Goal: Information Seeking & Learning: Understand process/instructions

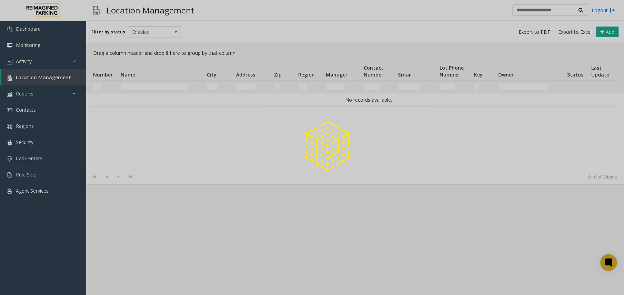
click at [152, 83] on div at bounding box center [312, 147] width 624 height 295
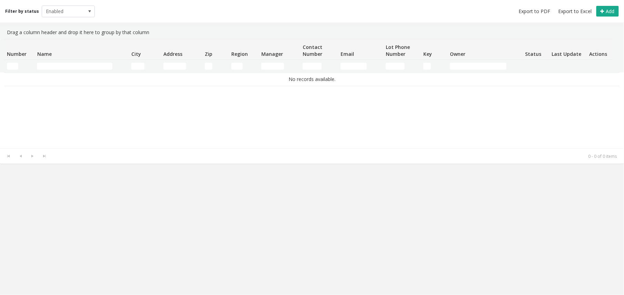
click at [156, 91] on div "No records available." at bounding box center [312, 110] width 616 height 76
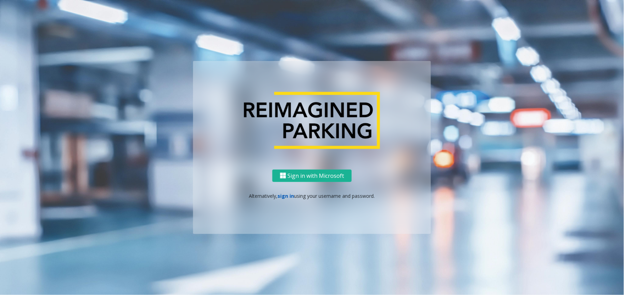
click at [283, 198] on link "sign in" at bounding box center [286, 196] width 17 height 7
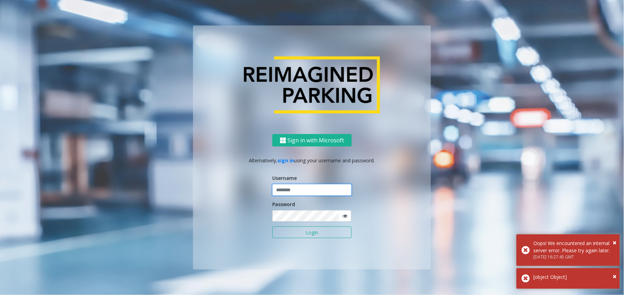
click at [304, 189] on input "text" at bounding box center [311, 190] width 79 height 12
click at [299, 189] on input "text" at bounding box center [311, 190] width 79 height 12
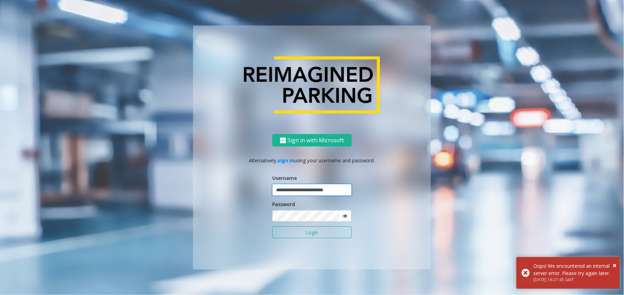
type input "**********"
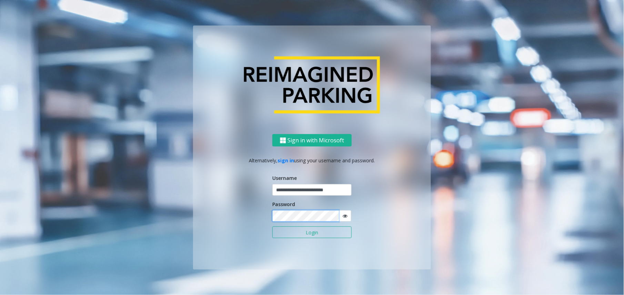
click at [272, 227] on button "Login" at bounding box center [311, 233] width 79 height 12
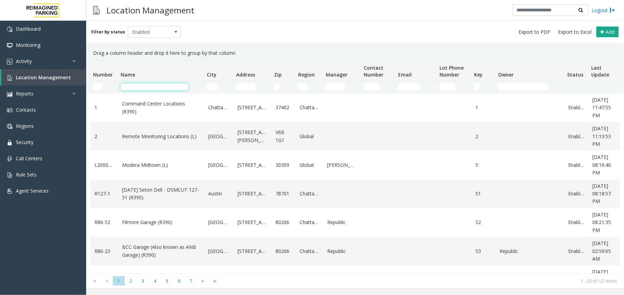
click at [158, 87] on input "Name Filter" at bounding box center [155, 86] width 68 height 7
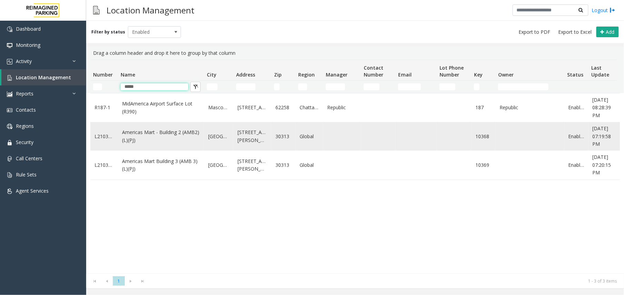
type input "*****"
click at [146, 139] on link "Americas Mart - Building 2 (AMB2) (L)(PJ)" at bounding box center [161, 137] width 78 height 16
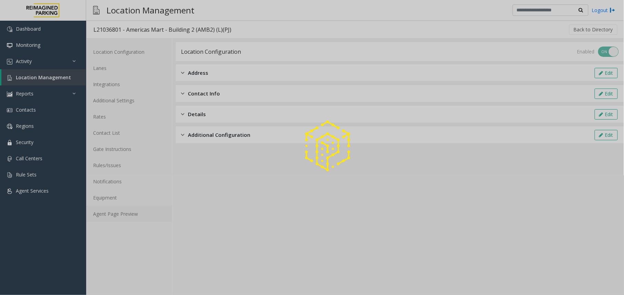
click at [130, 215] on link "Agent Page Preview" at bounding box center [129, 214] width 86 height 16
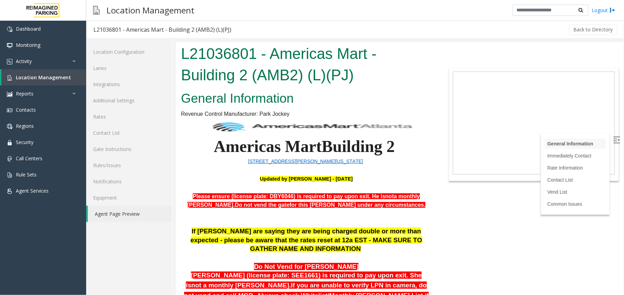
scroll to position [184, 0]
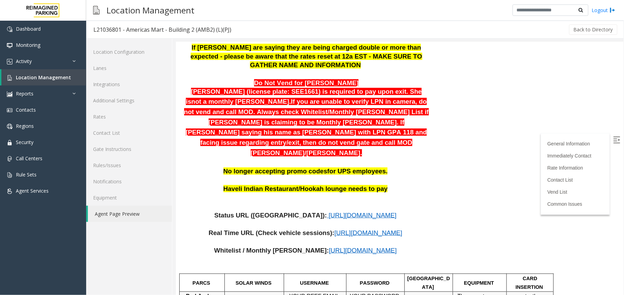
click at [613, 141] on img at bounding box center [616, 139] width 7 height 7
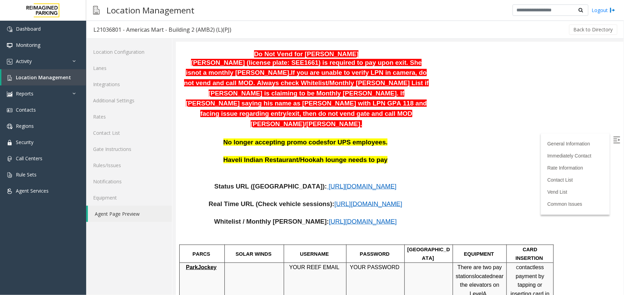
scroll to position [322, 0]
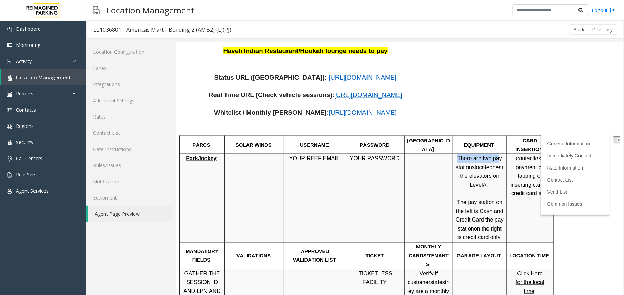
drag, startPoint x: 459, startPoint y: 138, endPoint x: 496, endPoint y: 141, distance: 37.4
click at [496, 154] on p "There are two pay stations located near the elevators on Level A." at bounding box center [479, 171] width 49 height 35
drag, startPoint x: 458, startPoint y: 184, endPoint x: 481, endPoint y: 187, distance: 23.6
click at [481, 198] on p "The pay station on the left is Cash and Credit Card the pay station on the righ…" at bounding box center [479, 220] width 49 height 44
drag, startPoint x: 481, startPoint y: 187, endPoint x: 460, endPoint y: 196, distance: 22.4
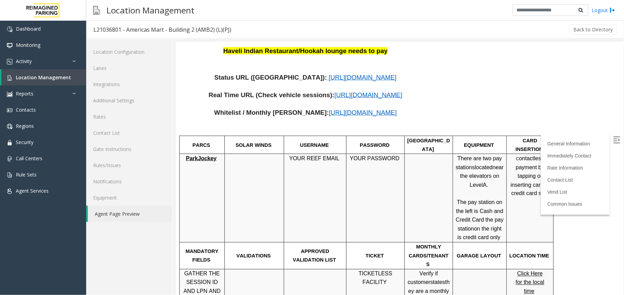
click at [459, 198] on p "The pay station on the left is Cash and Credit Card the pay station on the righ…" at bounding box center [479, 220] width 49 height 44
drag, startPoint x: 459, startPoint y: 186, endPoint x: 487, endPoint y: 183, distance: 27.7
click at [487, 198] on p "The pay station on the left is Cash and Credit Card the pay station on the righ…" at bounding box center [479, 220] width 49 height 44
drag, startPoint x: 462, startPoint y: 200, endPoint x: 496, endPoint y: 198, distance: 34.2
click at [496, 199] on span "The pay station on the left is Cash and Credit Card the pay station" at bounding box center [480, 215] width 48 height 32
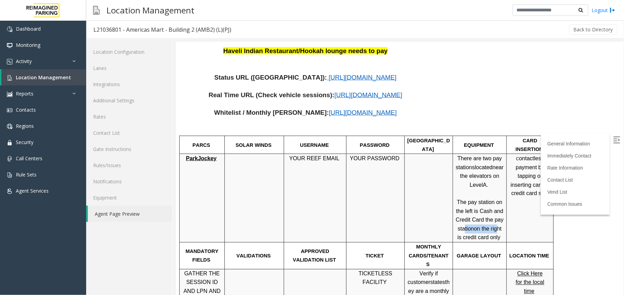
drag, startPoint x: 496, startPoint y: 198, endPoint x: 492, endPoint y: 210, distance: 12.8
click at [492, 210] on span "The pay station on the left is Cash and Credit Card the pay station on the righ…" at bounding box center [480, 219] width 48 height 41
drag, startPoint x: 492, startPoint y: 210, endPoint x: 480, endPoint y: 219, distance: 15.0
click at [482, 226] on span "on the right is credit card only" at bounding box center [479, 233] width 44 height 15
drag, startPoint x: 516, startPoint y: 137, endPoint x: 540, endPoint y: 141, distance: 23.8
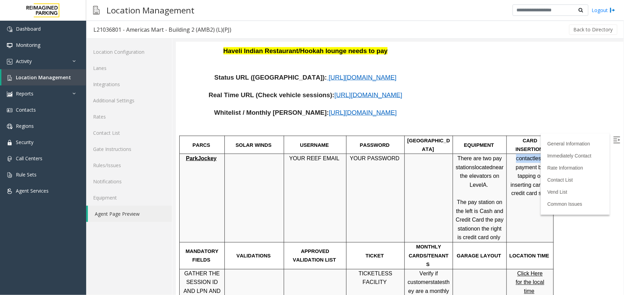
click at [540, 154] on p "C ontactless payment by tapping or inserting card in credit card slot" at bounding box center [530, 176] width 42 height 44
drag, startPoint x: 540, startPoint y: 141, endPoint x: 534, endPoint y: 151, distance: 11.8
click at [536, 154] on p "C ontactless payment by tapping or inserting card in credit card slot" at bounding box center [530, 176] width 42 height 44
drag, startPoint x: 513, startPoint y: 165, endPoint x: 546, endPoint y: 166, distance: 33.1
click at [546, 166] on span "ontactless payment by tapping or inserting card in credit card slot" at bounding box center [529, 175] width 39 height 41
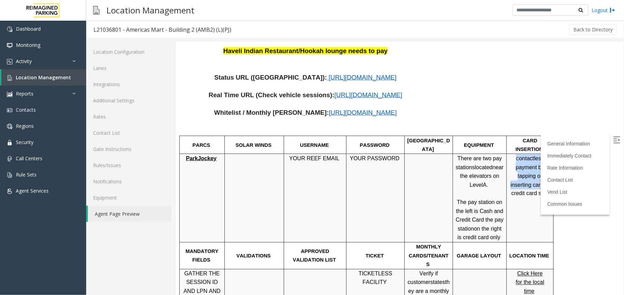
drag, startPoint x: 546, startPoint y: 166, endPoint x: 553, endPoint y: 175, distance: 10.8
click at [553, 175] on td "C ontactless payment by tapping or inserting card in credit card slot" at bounding box center [530, 197] width 47 height 89
drag, startPoint x: 553, startPoint y: 175, endPoint x: 540, endPoint y: 171, distance: 13.6
click at [540, 171] on span "ontactless payment by tapping or inserting card in credit card slot" at bounding box center [529, 175] width 39 height 41
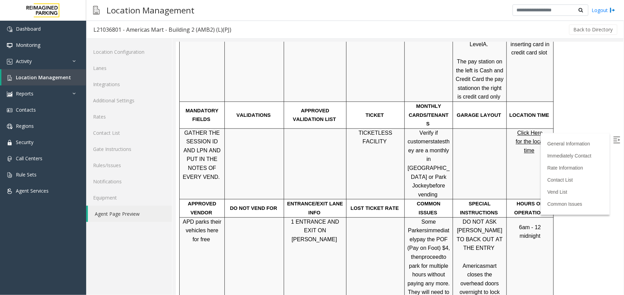
scroll to position [460, 0]
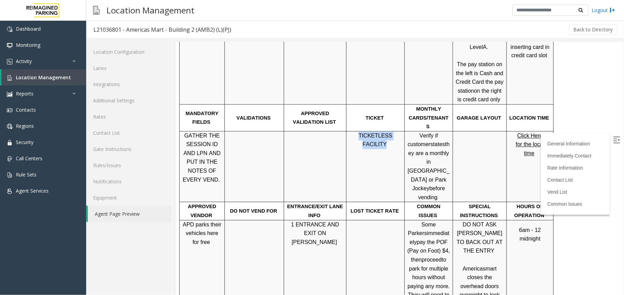
drag, startPoint x: 352, startPoint y: 108, endPoint x: 397, endPoint y: 106, distance: 45.2
click at [397, 131] on p "TICKETLESS FACILITY" at bounding box center [375, 140] width 53 height 18
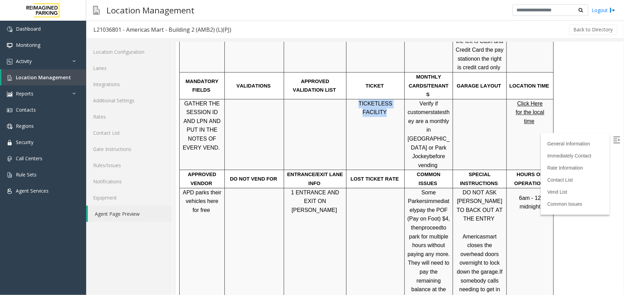
scroll to position [506, 0]
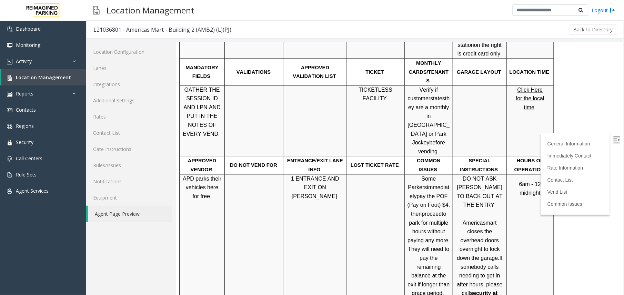
click at [425, 211] on span "to park for multiple hours without paying any more. They will need to pay the r…" at bounding box center [428, 253] width 42 height 85
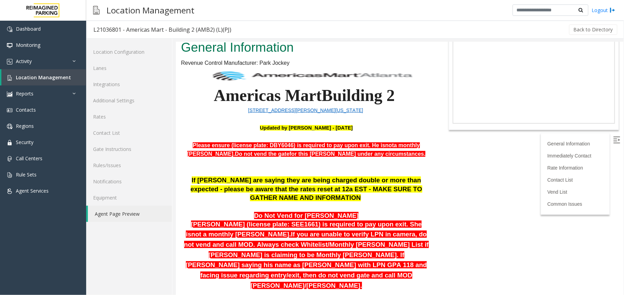
scroll to position [38, 0]
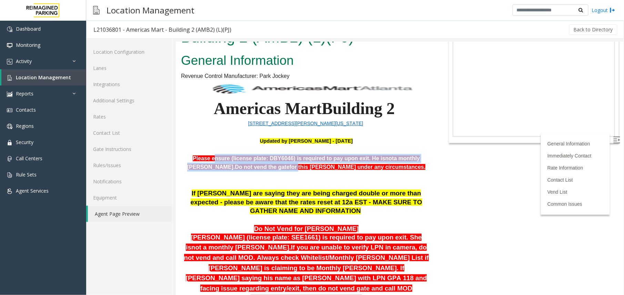
drag, startPoint x: 204, startPoint y: 159, endPoint x: 280, endPoint y: 163, distance: 76.3
click at [280, 163] on font "Please ensure (license plate: DBY6046) is required to pay upon exit. He is not …" at bounding box center [306, 162] width 239 height 15
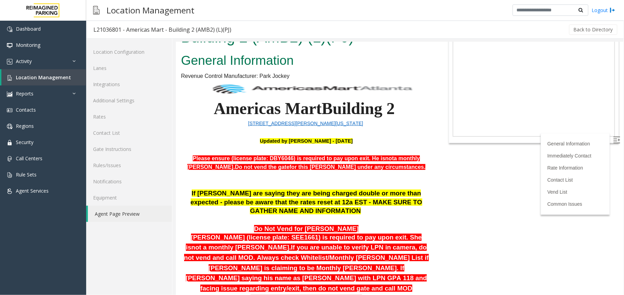
drag, startPoint x: 280, startPoint y: 163, endPoint x: 382, endPoint y: 127, distance: 107.8
click at [382, 127] on p at bounding box center [306, 131] width 251 height 9
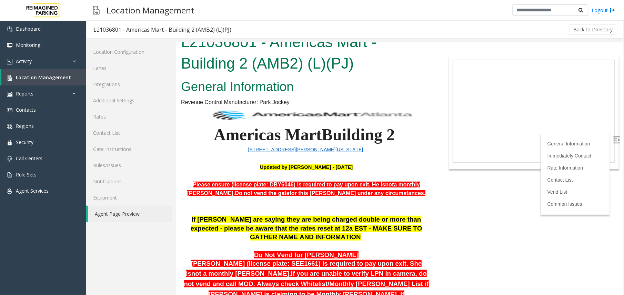
scroll to position [0, 0]
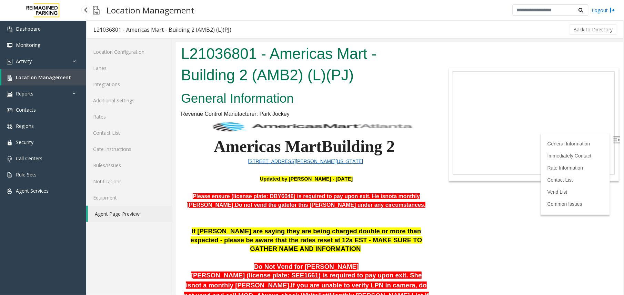
click at [42, 72] on link "Location Management" at bounding box center [43, 77] width 85 height 16
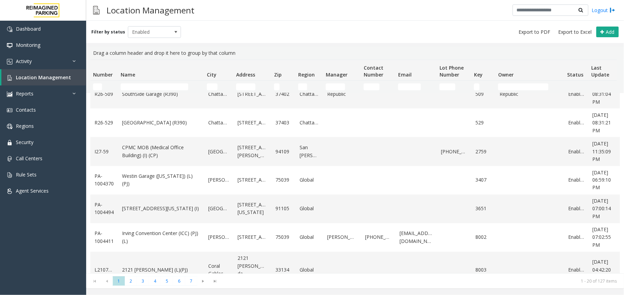
scroll to position [402, 0]
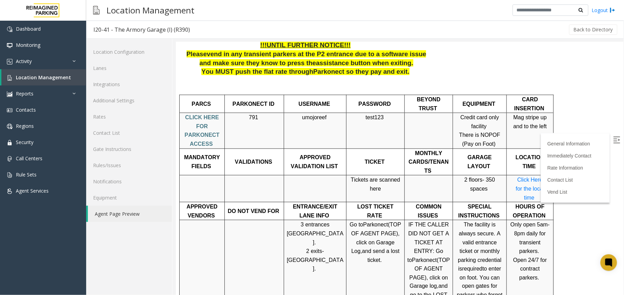
scroll to position [276, 0]
